Goal: Task Accomplishment & Management: Manage account settings

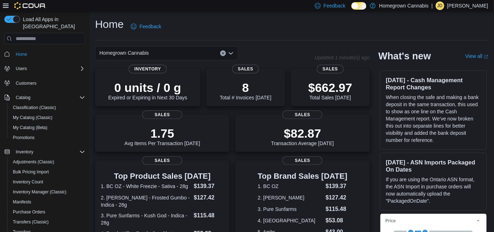
click at [166, 57] on div "Homegrown Cannabis" at bounding box center [166, 53] width 143 height 14
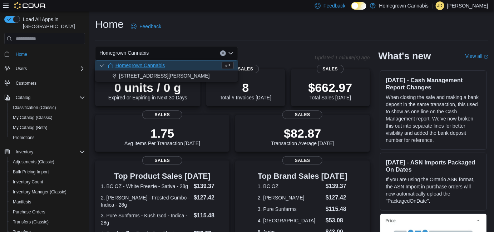
click at [159, 72] on button "[STREET_ADDRESS][PERSON_NAME]" at bounding box center [166, 76] width 143 height 10
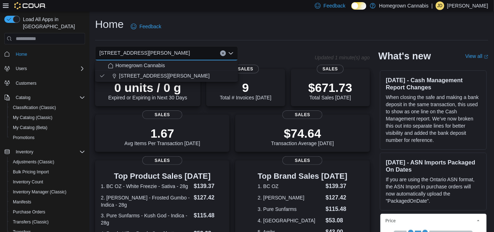
click at [192, 25] on div "Home Feedback" at bounding box center [291, 26] width 393 height 19
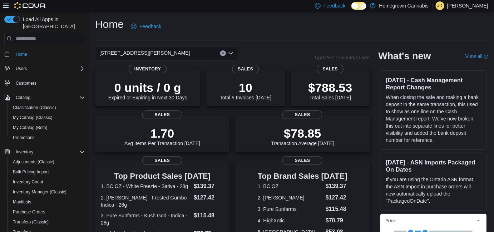
click at [192, 55] on div "[STREET_ADDRESS][PERSON_NAME]" at bounding box center [166, 53] width 143 height 14
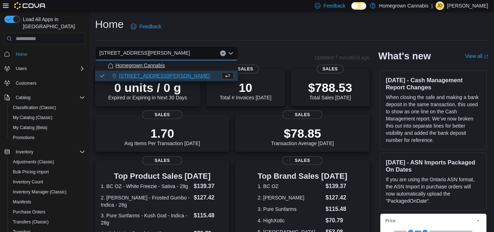
click at [160, 69] on button "Homegrown Cannabis" at bounding box center [166, 65] width 143 height 10
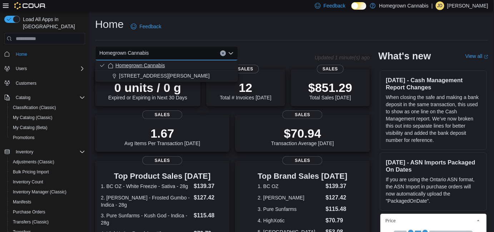
click at [169, 65] on div "Homegrown Cannabis" at bounding box center [171, 65] width 126 height 7
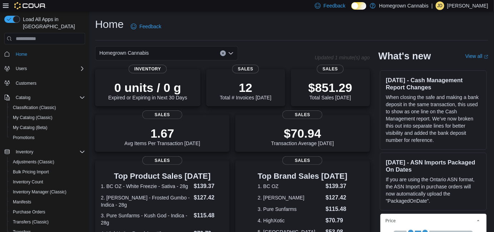
click at [174, 49] on div "Homegrown Cannabis Combo box. Selected. Homegrown Cannabis. Press Backspace to …" at bounding box center [166, 53] width 143 height 14
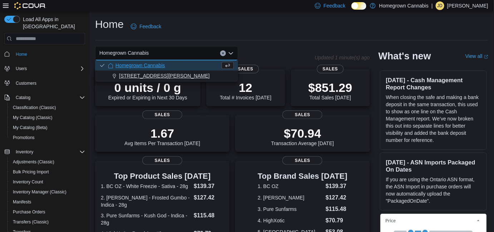
click at [174, 73] on div "[STREET_ADDRESS][PERSON_NAME]" at bounding box center [171, 75] width 126 height 7
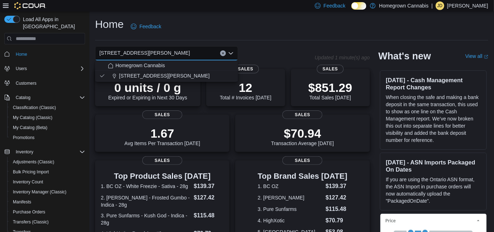
click at [232, 27] on div "Home Feedback" at bounding box center [291, 26] width 393 height 19
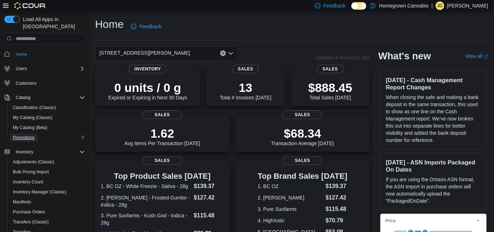
click at [35, 133] on link "Promotions" at bounding box center [23, 137] width 27 height 9
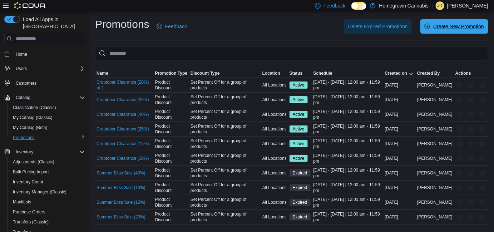
click at [440, 26] on span "Create New Promotion" at bounding box center [458, 26] width 51 height 7
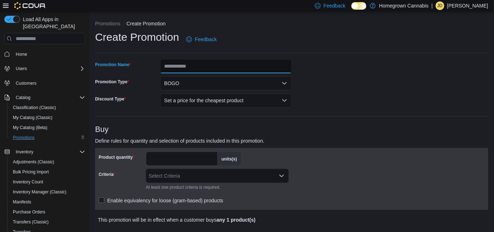
click at [211, 69] on input "Promotion Name" at bounding box center [226, 66] width 132 height 14
type input "**********"
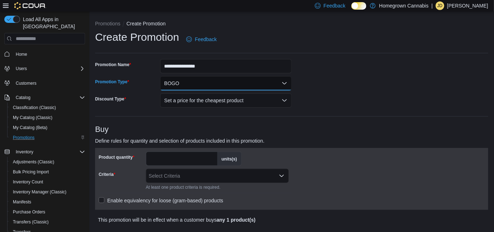
click at [214, 80] on button "BOGO" at bounding box center [226, 83] width 132 height 14
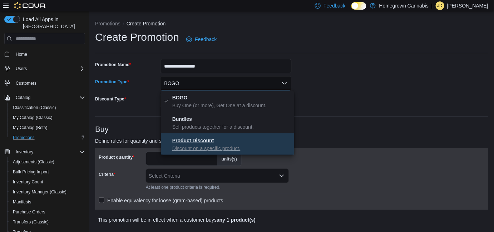
click at [206, 145] on p "Discount on a specific product." at bounding box center [231, 148] width 119 height 7
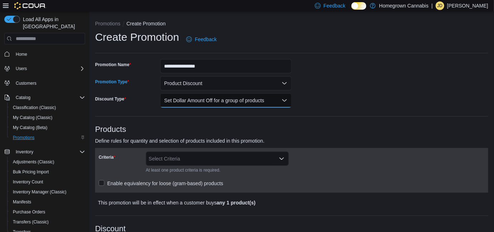
click at [195, 102] on button "Set Dollar Amount Off for a group of products" at bounding box center [226, 100] width 132 height 14
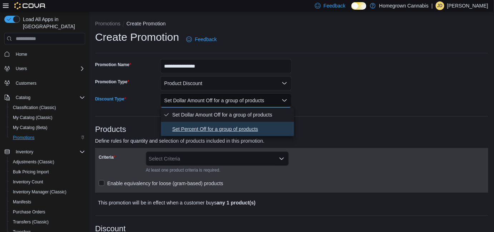
click at [206, 129] on span "Set Percent Off for a group of products" at bounding box center [231, 129] width 119 height 9
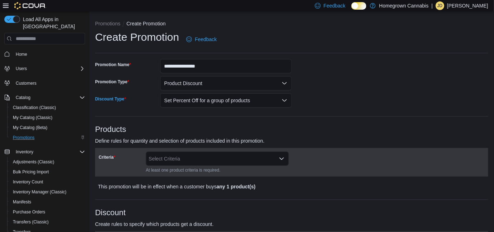
click at [194, 158] on div "Select Criteria" at bounding box center [217, 158] width 143 height 14
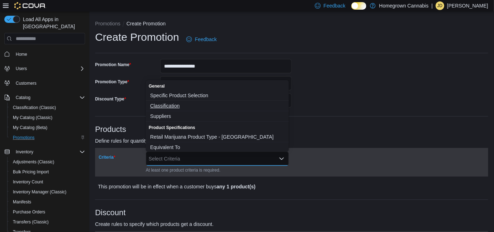
click at [183, 105] on span "Classification" at bounding box center [217, 105] width 134 height 7
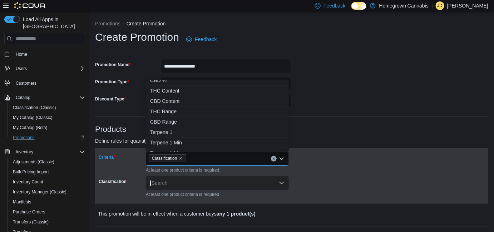
scroll to position [198, 0]
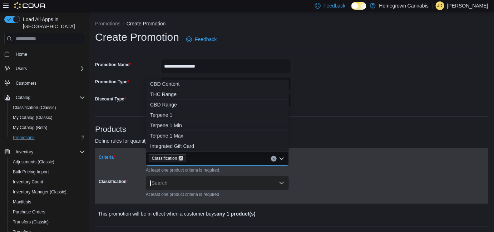
click at [182, 157] on icon "Remove Classification from selection in this group" at bounding box center [181, 158] width 4 height 4
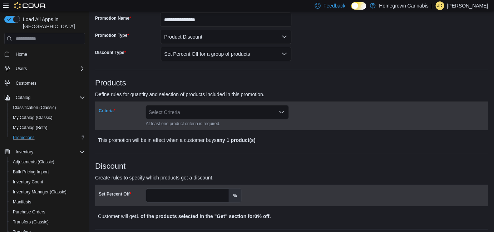
scroll to position [0, 0]
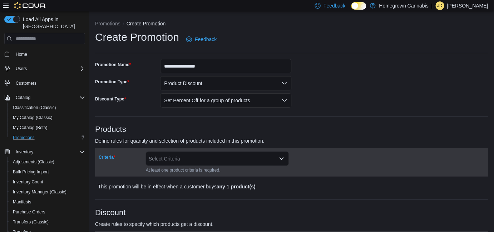
click at [192, 162] on div "Select Criteria Combo box. Selected. Combo box input. Select Criteria. Type som…" at bounding box center [217, 158] width 143 height 14
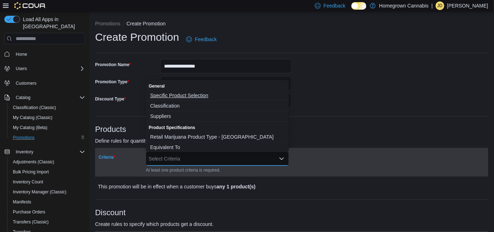
click at [189, 97] on span "Specific Product Selection" at bounding box center [217, 95] width 134 height 7
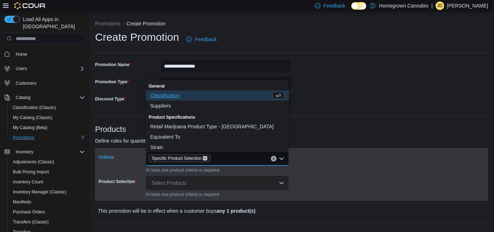
click at [205, 159] on icon "Remove Specific Product Selection from selection in this group" at bounding box center [205, 158] width 4 height 4
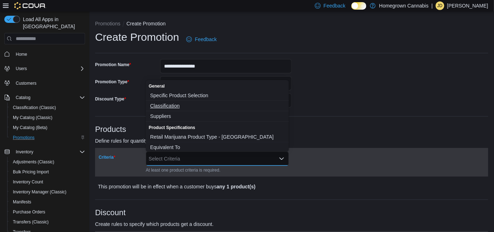
click at [169, 105] on span "Classification" at bounding box center [217, 105] width 134 height 7
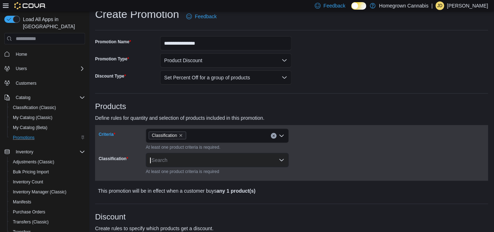
scroll to position [32, 0]
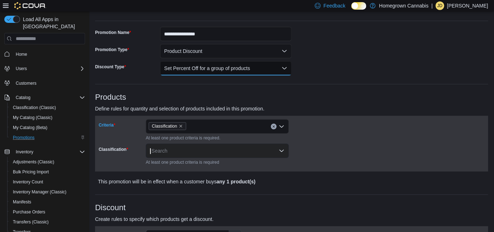
click at [206, 69] on button "Set Percent Off for a group of products" at bounding box center [226, 68] width 132 height 14
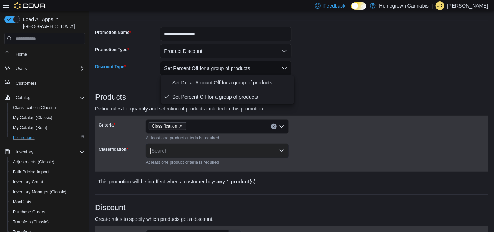
click at [206, 69] on button "Set Percent Off for a group of products" at bounding box center [226, 68] width 132 height 14
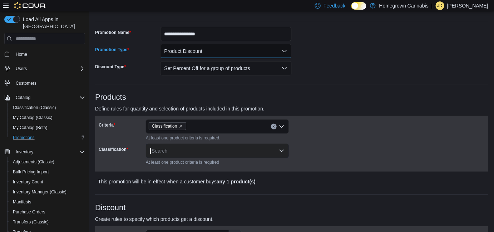
click at [205, 52] on button "Product Discount" at bounding box center [226, 51] width 132 height 14
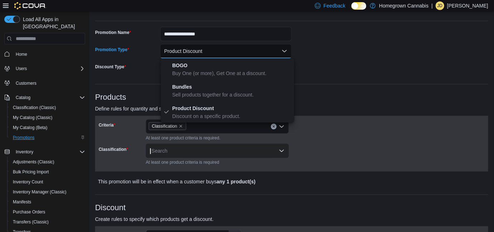
click at [205, 52] on button "Product Discount" at bounding box center [226, 51] width 132 height 14
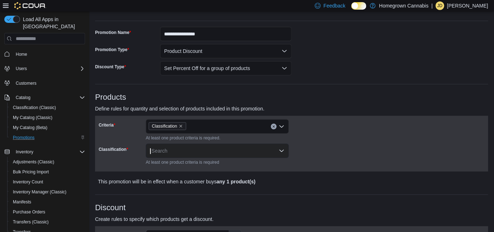
click at [180, 150] on div "Search" at bounding box center [217, 151] width 143 height 14
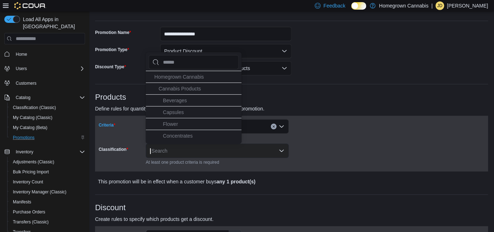
click at [247, 123] on div "Classification" at bounding box center [217, 126] width 143 height 14
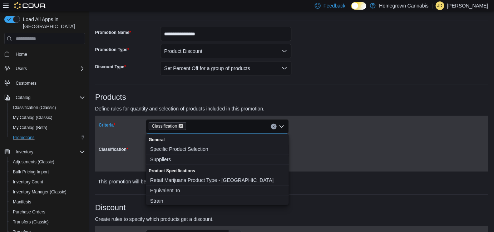
click at [179, 126] on icon "Remove Classification from selection in this group" at bounding box center [181, 126] width 4 height 4
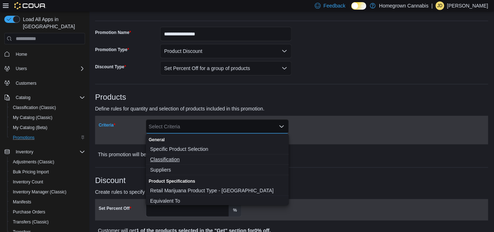
click at [185, 157] on span "Classification" at bounding box center [217, 159] width 134 height 7
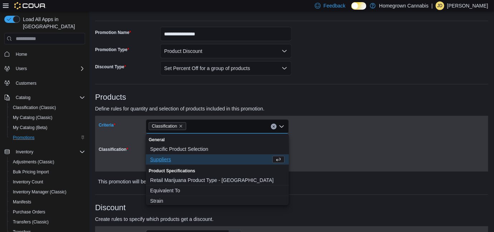
click at [360, 161] on div "Criteria Classification Combo box. Selected. Classification. Press Backspace to…" at bounding box center [292, 143] width 386 height 49
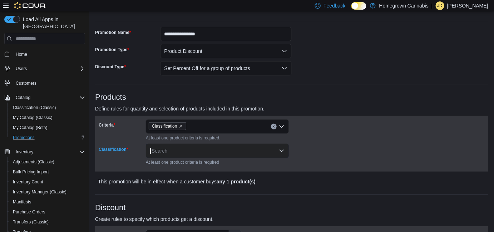
click at [214, 156] on div "Search" at bounding box center [217, 151] width 143 height 14
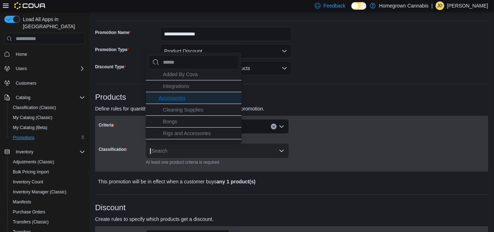
click at [182, 96] on span "Accessories" at bounding box center [172, 98] width 27 height 6
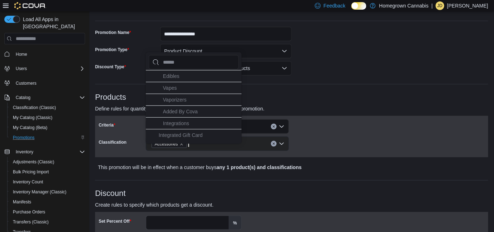
scroll to position [117, 0]
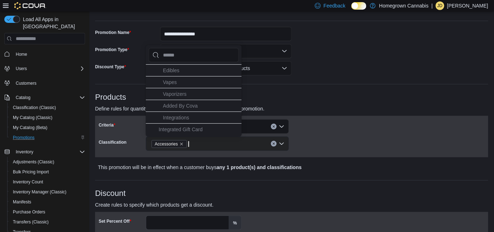
click at [364, 146] on div "Criteria Classification Classification Accessories" at bounding box center [292, 136] width 386 height 34
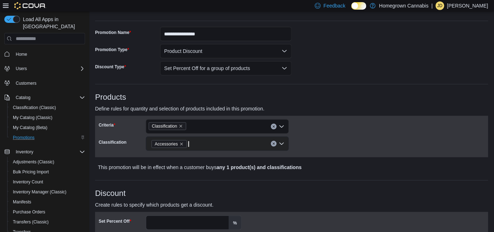
scroll to position [65, 0]
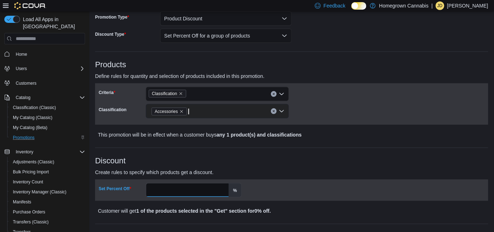
click at [177, 189] on input "Set Percent Off" at bounding box center [187, 190] width 82 height 14
type input "**"
drag, startPoint x: 309, startPoint y: 157, endPoint x: 305, endPoint y: 161, distance: 5.6
click at [308, 157] on h3 "Discount" at bounding box center [291, 160] width 393 height 9
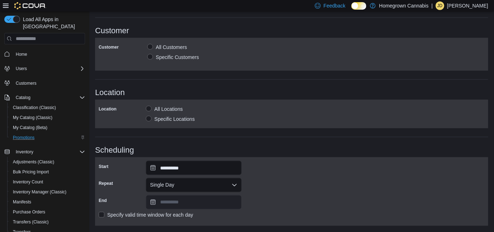
scroll to position [292, 0]
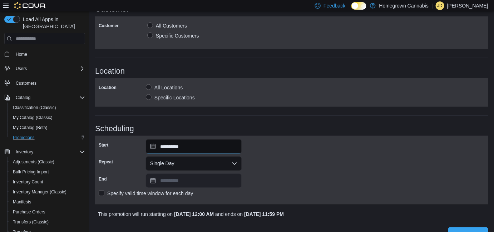
click at [194, 149] on input "**********" at bounding box center [194, 146] width 96 height 14
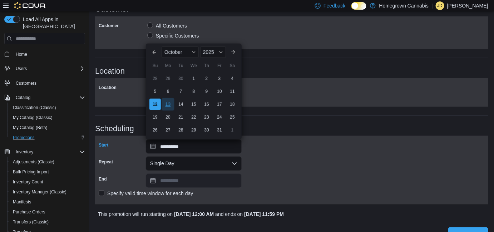
click at [165, 104] on div "13" at bounding box center [167, 104] width 12 height 12
type input "**********"
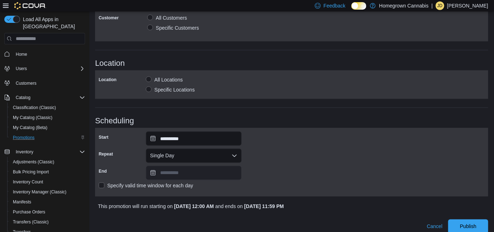
scroll to position [307, 0]
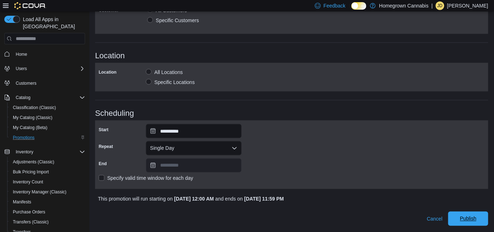
click at [481, 220] on span "Publish" at bounding box center [467, 218] width 31 height 14
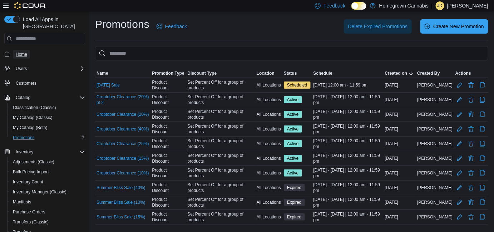
click at [27, 50] on link "Home" at bounding box center [21, 54] width 17 height 9
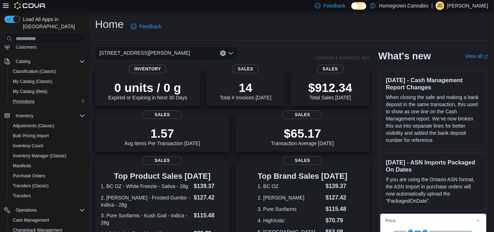
scroll to position [106, 0]
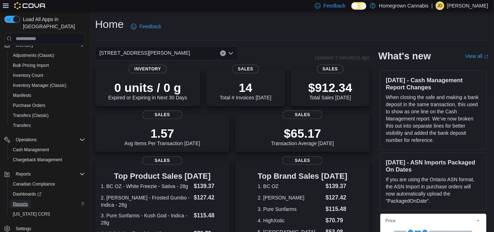
click at [28, 200] on link "Reports" at bounding box center [20, 204] width 21 height 9
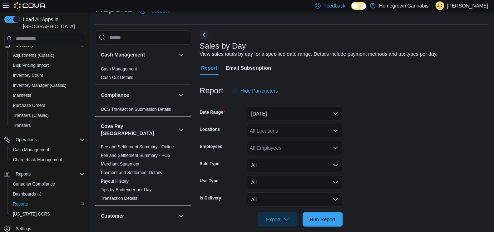
scroll to position [16, 0]
click at [289, 116] on button "Yesterday" at bounding box center [295, 113] width 96 height 14
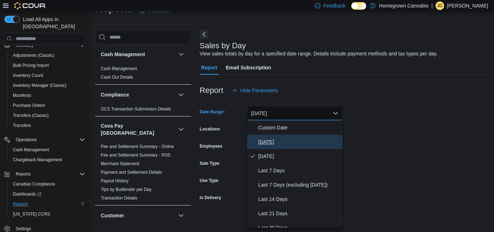
click at [277, 139] on span "[DATE]" at bounding box center [298, 141] width 81 height 9
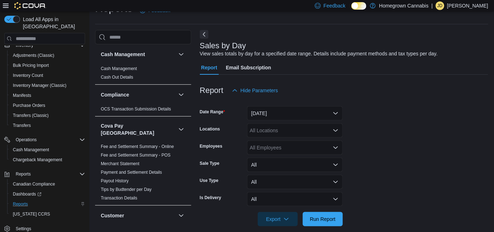
click at [325, 211] on div at bounding box center [344, 209] width 288 height 6
click at [325, 216] on span "Run Report" at bounding box center [323, 218] width 26 height 7
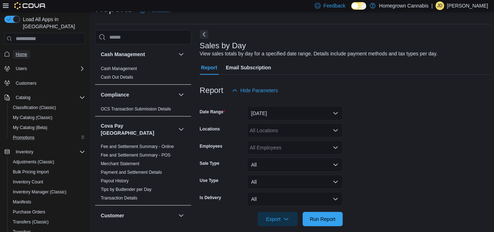
click at [26, 51] on span "Home" at bounding box center [21, 54] width 11 height 6
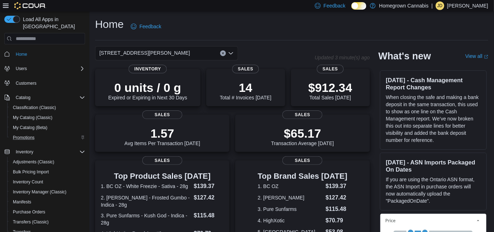
drag, startPoint x: 206, startPoint y: 26, endPoint x: 200, endPoint y: 27, distance: 5.9
click at [206, 25] on div "Home Feedback" at bounding box center [291, 26] width 393 height 19
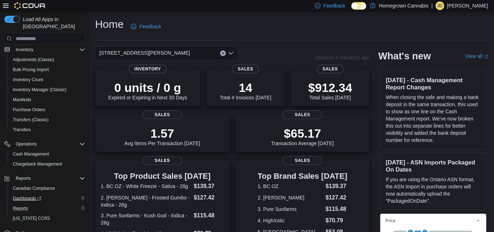
scroll to position [106, 0]
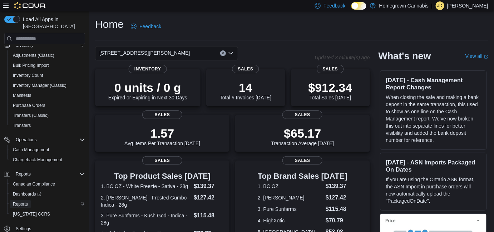
click at [22, 201] on span "Reports" at bounding box center [20, 204] width 15 height 6
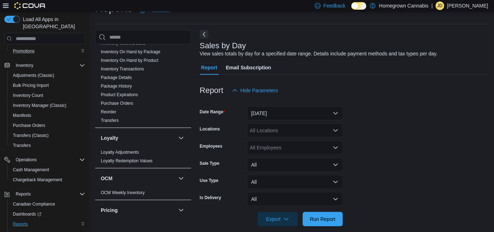
scroll to position [519, 0]
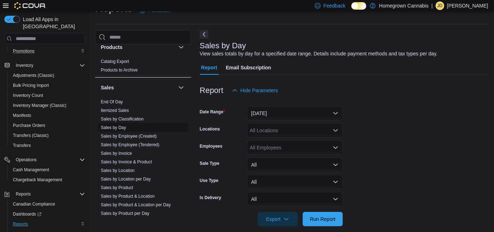
click at [114, 125] on link "Sales by Day" at bounding box center [113, 127] width 25 height 5
click at [260, 114] on button "Yesterday" at bounding box center [295, 113] width 96 height 14
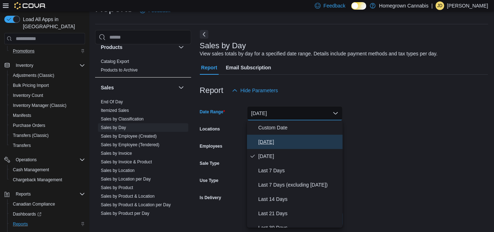
click at [271, 145] on span "[DATE]" at bounding box center [298, 141] width 81 height 9
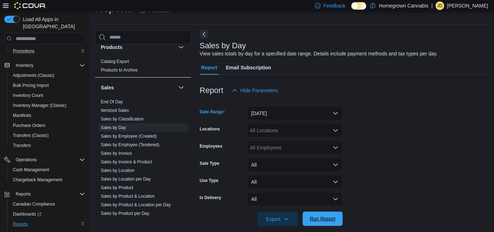
click at [324, 220] on span "Run Report" at bounding box center [323, 218] width 26 height 7
click at [280, 216] on span "Export" at bounding box center [277, 218] width 31 height 14
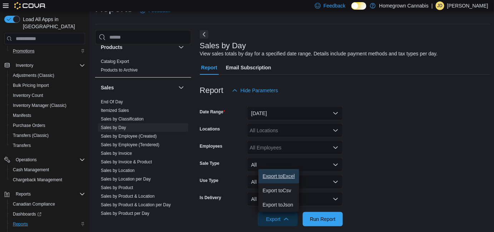
click at [277, 175] on span "Export to Excel" at bounding box center [278, 176] width 32 height 6
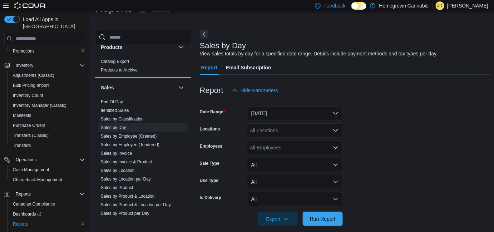
click at [315, 215] on span "Run Report" at bounding box center [322, 218] width 31 height 14
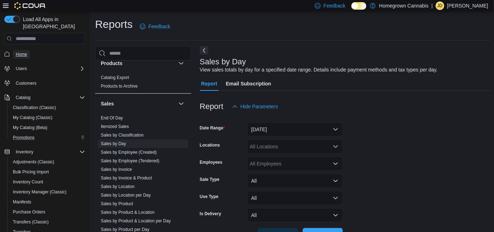
click at [25, 51] on span "Home" at bounding box center [21, 54] width 11 height 6
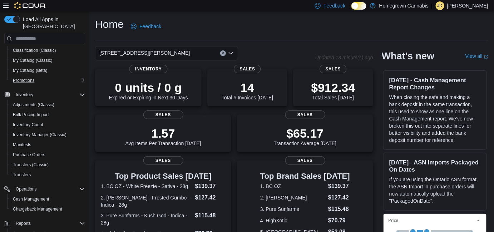
scroll to position [106, 0]
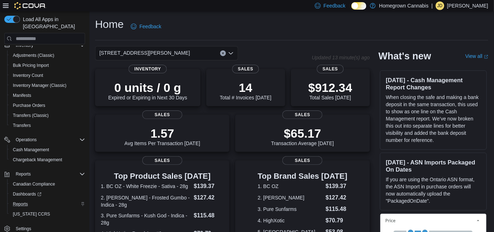
click at [31, 200] on div "Reports" at bounding box center [47, 204] width 75 height 9
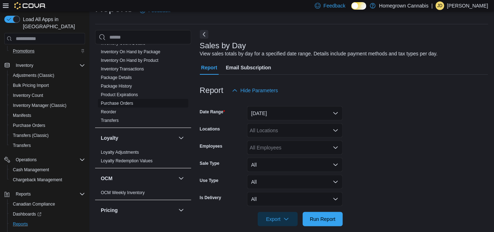
scroll to position [260, 0]
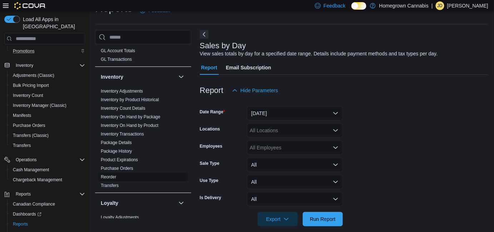
click at [107, 174] on link "Reorder" at bounding box center [108, 176] width 15 height 5
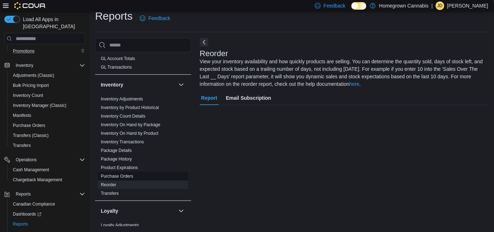
click at [107, 174] on link "Purchase Orders" at bounding box center [117, 176] width 32 height 5
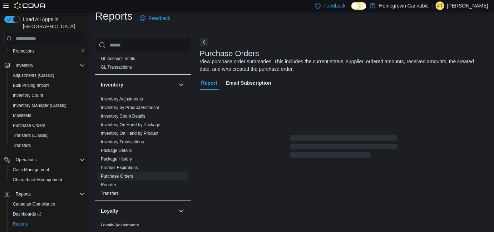
scroll to position [24, 0]
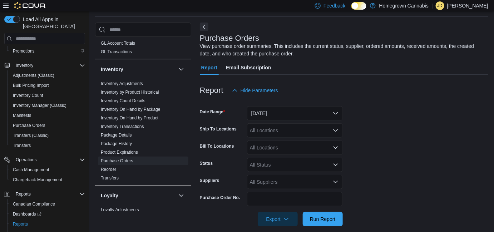
click at [109, 185] on div "Loyalty" at bounding box center [143, 195] width 96 height 20
click at [109, 166] on span "Reorder" at bounding box center [108, 169] width 15 height 6
click at [108, 167] on link "Reorder" at bounding box center [108, 169] width 15 height 5
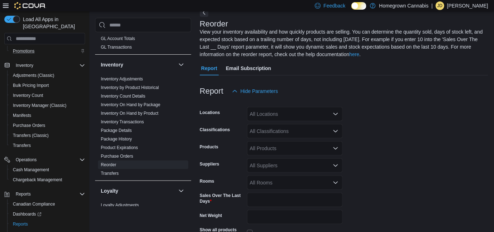
scroll to position [39, 0]
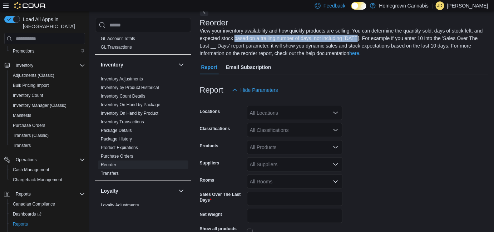
drag, startPoint x: 234, startPoint y: 37, endPoint x: 354, endPoint y: 41, distance: 120.4
click at [354, 41] on div "View your inventory availability and how quickly products are selling. You can …" at bounding box center [342, 42] width 285 height 30
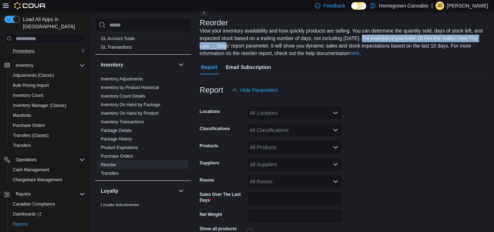
drag, startPoint x: 359, startPoint y: 39, endPoint x: 217, endPoint y: 45, distance: 142.3
click at [217, 45] on div "View your inventory availability and how quickly products are selling. You can …" at bounding box center [342, 42] width 285 height 30
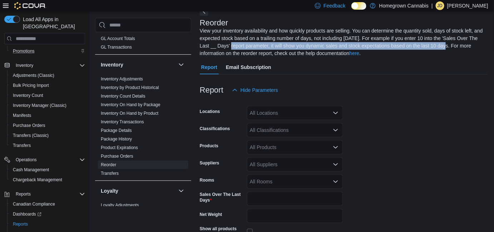
drag, startPoint x: 222, startPoint y: 47, endPoint x: 436, endPoint y: 46, distance: 214.6
click at [436, 46] on div "View your inventory availability and how quickly products are selling. You can …" at bounding box center [342, 42] width 285 height 30
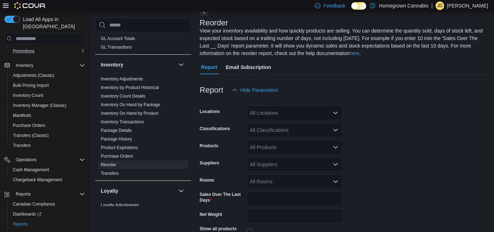
click at [440, 46] on div "View your inventory availability and how quickly products are selling. You can …" at bounding box center [342, 42] width 285 height 30
drag, startPoint x: 439, startPoint y: 46, endPoint x: 478, endPoint y: 47, distance: 39.3
click at [482, 46] on div "View your inventory availability and how quickly products are selling. You can …" at bounding box center [342, 42] width 285 height 30
click at [395, 37] on div "View your inventory availability and how quickly products are selling. You can …" at bounding box center [342, 42] width 285 height 30
click at [349, 53] on link "here" at bounding box center [354, 53] width 10 height 6
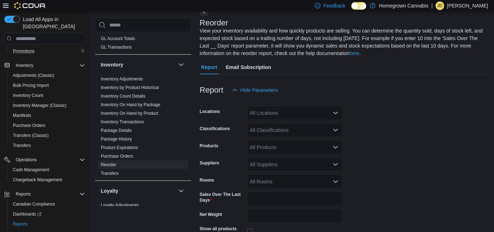
click at [281, 114] on div "All Locations" at bounding box center [295, 113] width 96 height 14
click at [280, 133] on span "[STREET_ADDRESS][PERSON_NAME]" at bounding box center [307, 135] width 91 height 7
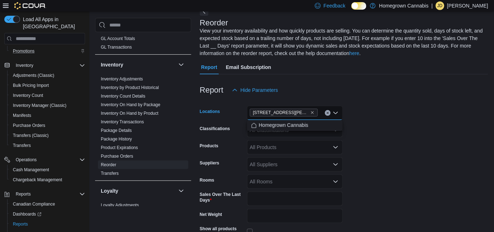
click at [267, 137] on div "All Classifications" at bounding box center [295, 130] width 96 height 14
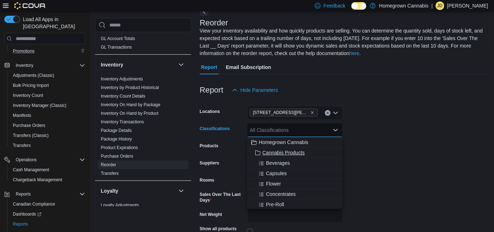
click at [270, 152] on span "Cannabis Products" at bounding box center [283, 152] width 42 height 7
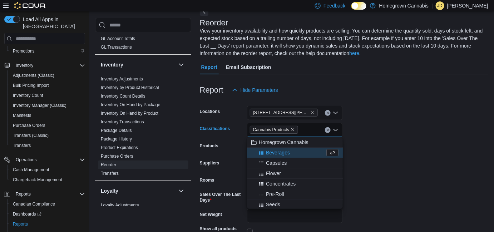
drag, startPoint x: 367, startPoint y: 155, endPoint x: 340, endPoint y: 156, distance: 27.9
click at [367, 155] on form "Locations 173 Christina St N Classifications Cannabis Products Combo box. Selec…" at bounding box center [344, 185] width 288 height 176
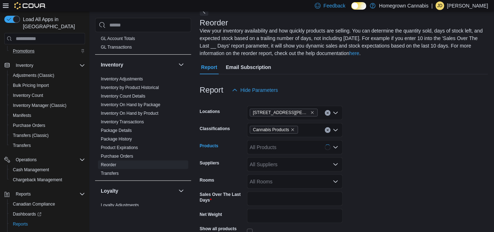
click at [284, 149] on div "All Products" at bounding box center [295, 147] width 96 height 14
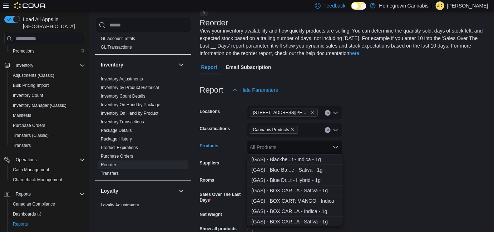
click at [364, 149] on form "Locations 173 Christina St N Classifications Cannabis Products Products All Pro…" at bounding box center [344, 185] width 288 height 176
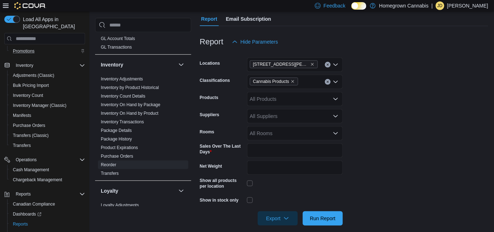
scroll to position [95, 0]
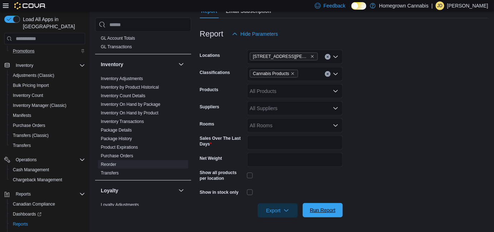
click at [323, 211] on span "Run Report" at bounding box center [323, 209] width 26 height 7
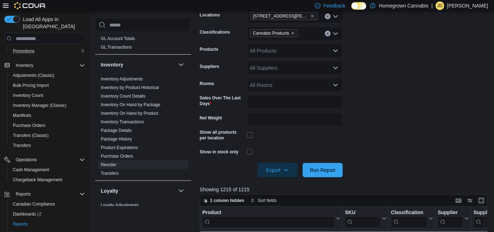
scroll to position [225, 0]
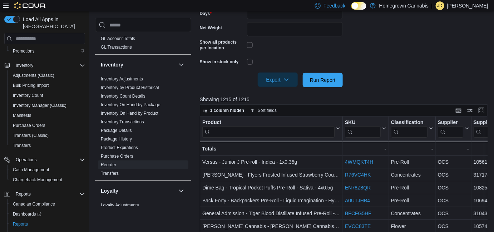
click at [275, 78] on span "Export" at bounding box center [277, 79] width 31 height 14
click at [280, 89] on button "Export to Excel" at bounding box center [278, 94] width 41 height 14
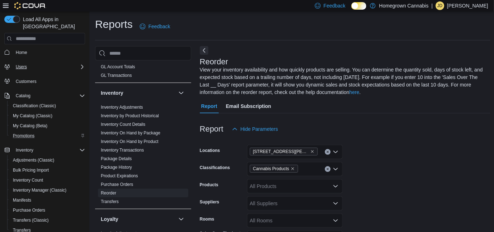
scroll to position [0, 0]
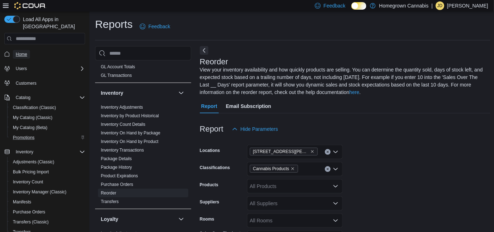
click at [23, 51] on span "Home" at bounding box center [21, 54] width 11 height 6
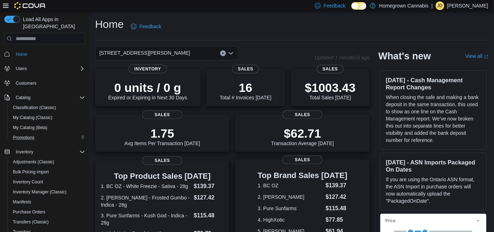
click at [241, 177] on div "Top Brand Sales Today 1. BC OZ $139.37 2. BC Green $127.42 3. Pure Sunfarms $11…" at bounding box center [302, 200] width 134 height 81
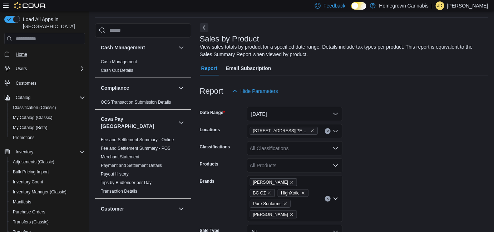
scroll to position [24, 0]
drag, startPoint x: 22, startPoint y: 48, endPoint x: 37, endPoint y: 60, distance: 18.7
click at [22, 51] on span "Home" at bounding box center [21, 54] width 11 height 6
